Goal: Information Seeking & Learning: Learn about a topic

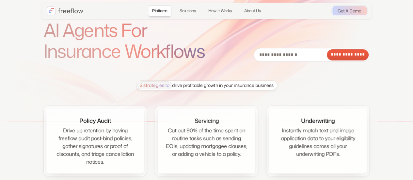
scroll to position [35, 0]
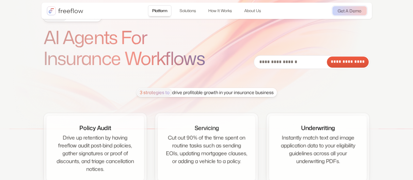
click at [74, 8] on img "home" at bounding box center [65, 10] width 37 height 9
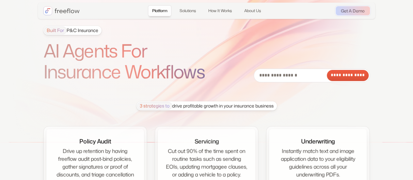
scroll to position [20, 0]
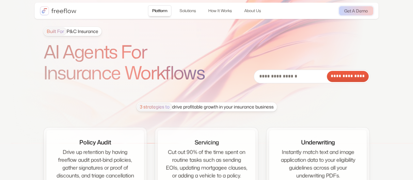
click at [62, 11] on img "home" at bounding box center [58, 10] width 37 height 9
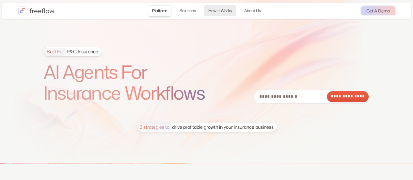
click at [225, 8] on link "How It Works" at bounding box center [220, 10] width 32 height 11
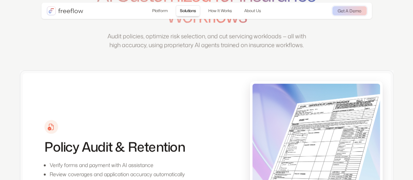
scroll to position [194, 0]
